Goal: Find specific page/section: Find specific page/section

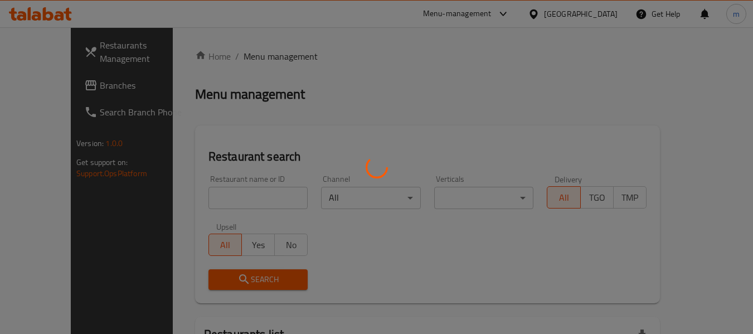
click at [69, 87] on div at bounding box center [376, 167] width 753 height 334
click at [68, 87] on div at bounding box center [376, 167] width 753 height 334
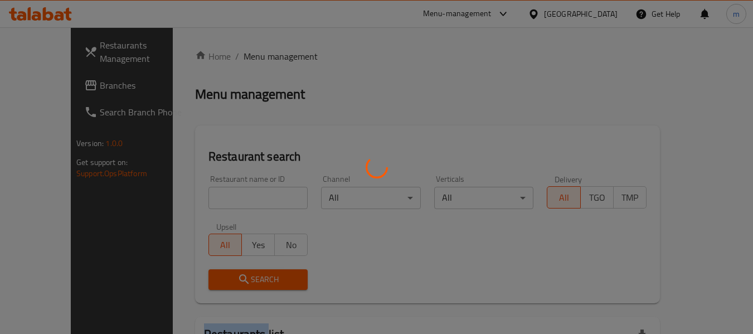
click at [68, 87] on div at bounding box center [376, 167] width 753 height 334
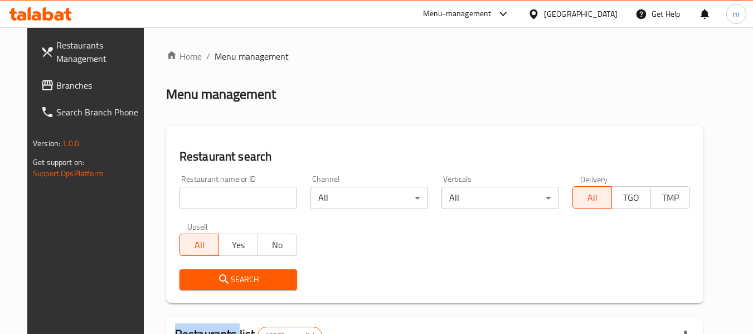
click at [68, 87] on span "Branches" at bounding box center [100, 85] width 88 height 13
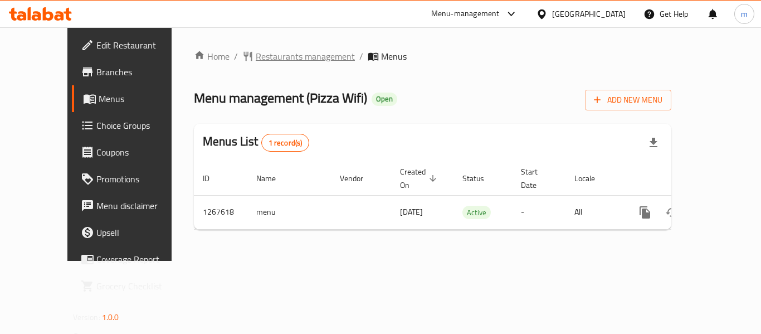
click at [269, 56] on span "Restaurants management" at bounding box center [305, 56] width 99 height 13
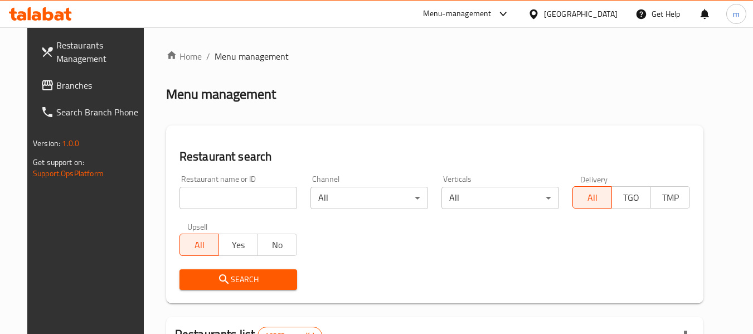
click at [214, 201] on input "search" at bounding box center [238, 198] width 118 height 22
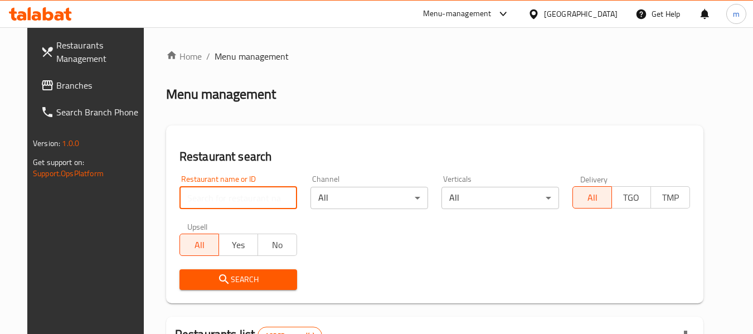
paste input "687725"
type input "687725"
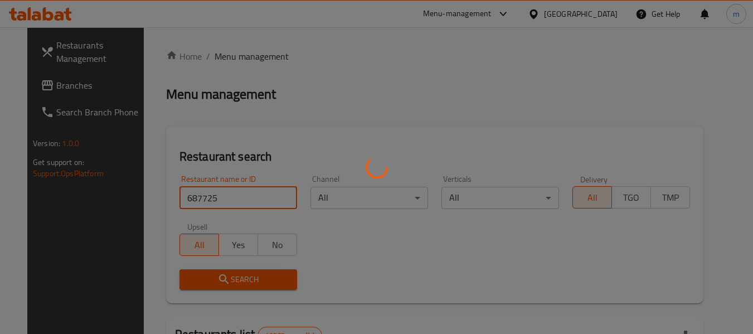
click button "Search" at bounding box center [238, 279] width 118 height 21
